Goal: Check status

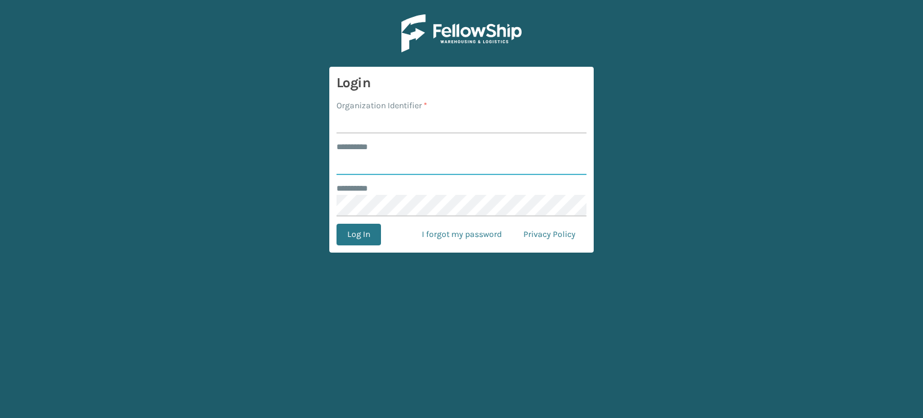
type input "******"
click at [431, 127] on input "Organization Identifier *" at bounding box center [461, 123] width 250 height 22
type input "SuperAdminOrganization"
click at [341, 235] on button "Log In" at bounding box center [358, 234] width 44 height 22
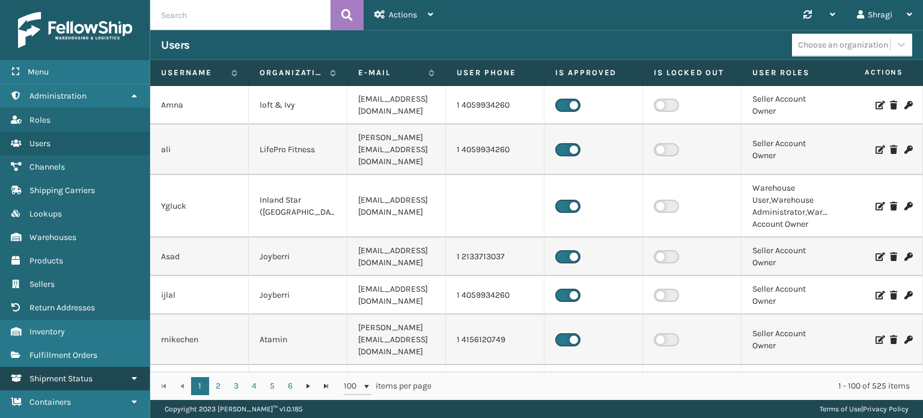
click at [56, 369] on link "Inventory Shipment Status" at bounding box center [75, 377] width 150 height 23
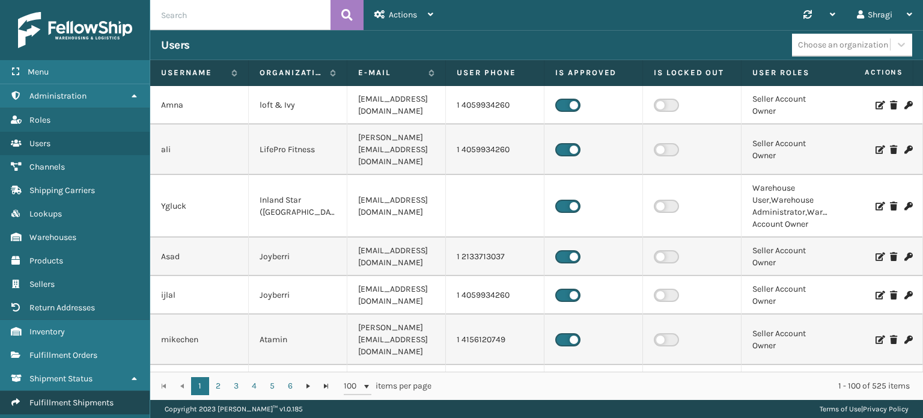
click at [55, 398] on span "Fulfillment Shipments" at bounding box center [71, 402] width 84 height 10
